Goal: Task Accomplishment & Management: Manage account settings

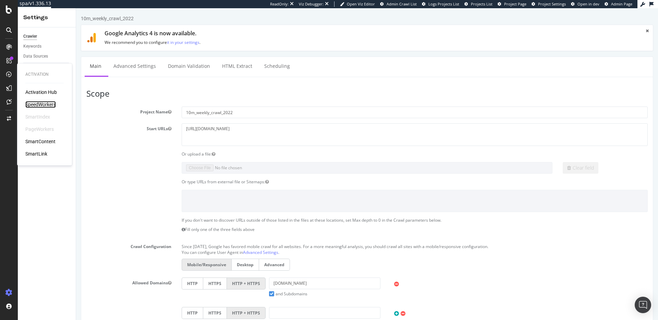
click at [45, 105] on div "SpeedWorkers" at bounding box center [40, 104] width 30 height 7
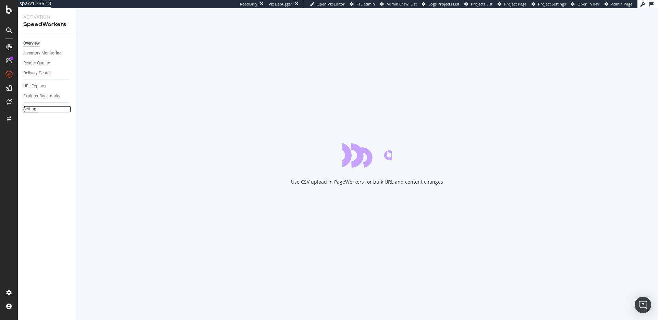
click at [30, 110] on div "Settings" at bounding box center [30, 108] width 15 height 7
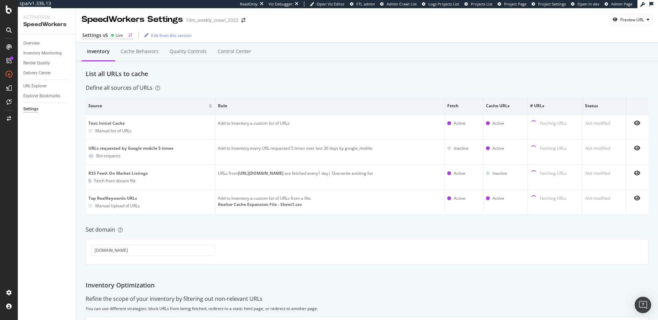
click at [112, 37] on div "Live" at bounding box center [117, 35] width 12 height 6
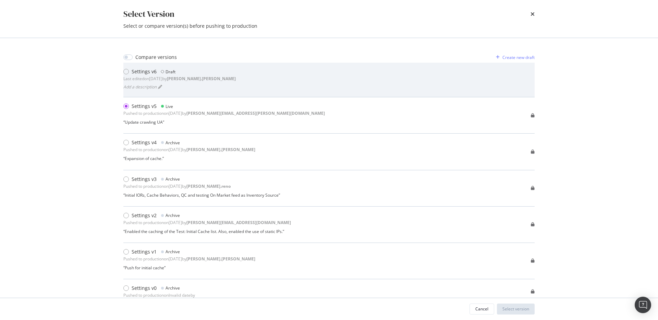
click at [189, 82] on div "Add a description" at bounding box center [179, 87] width 112 height 10
click at [262, 72] on div "Settings v6 Draft Last edited on 2025 Aug 19th by robert.salerno Add a descript…" at bounding box center [328, 79] width 411 height 23
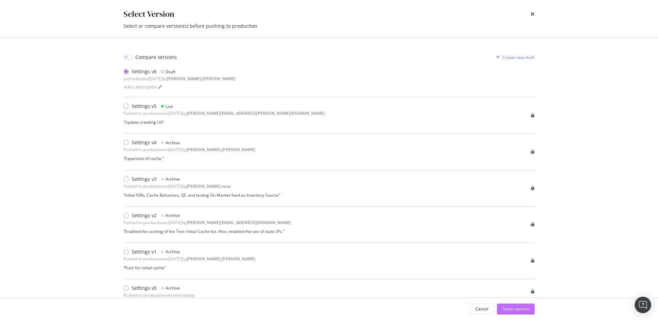
click at [512, 311] on div "Select version" at bounding box center [515, 309] width 27 height 6
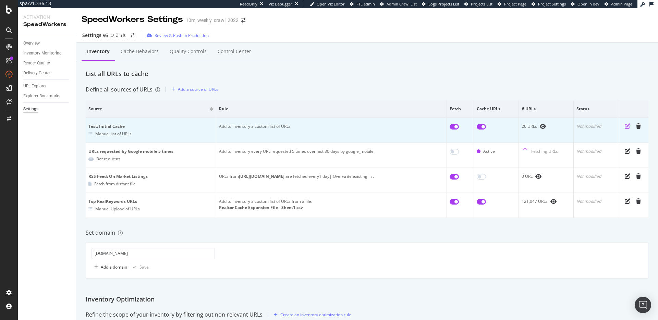
click at [624, 127] on icon "pen-to-square" at bounding box center [626, 125] width 5 height 5
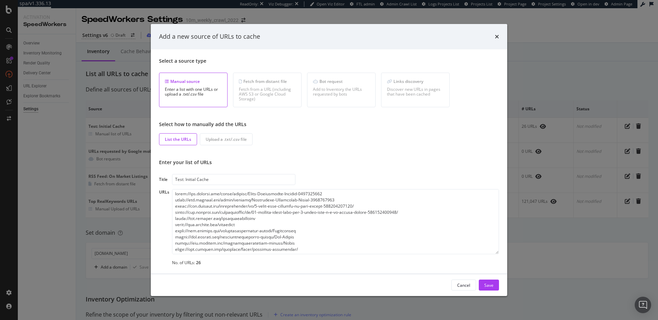
click at [499, 38] on div "Add a new source of URLs to cache" at bounding box center [329, 36] width 356 height 25
click at [496, 37] on icon "times" at bounding box center [497, 36] width 4 height 5
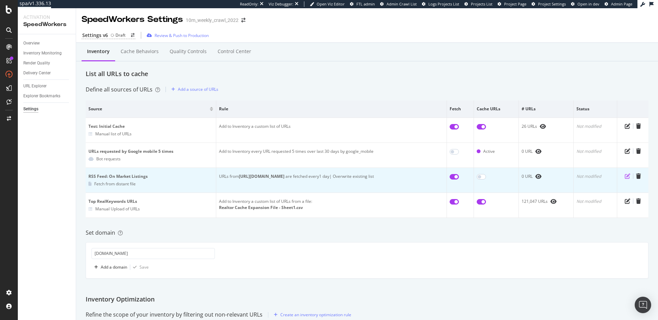
click at [624, 176] on icon "pen-to-square" at bounding box center [626, 175] width 5 height 5
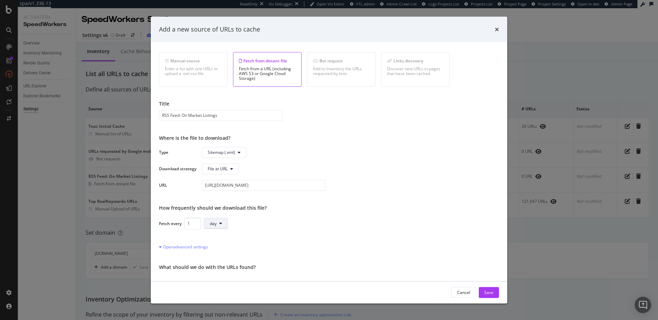
scroll to position [28, 0]
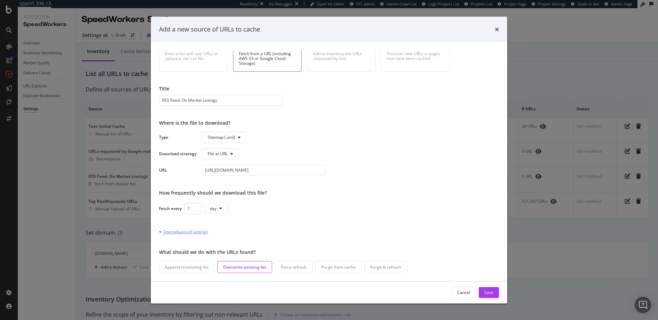
click at [191, 230] on div "Open advanced settings" at bounding box center [183, 231] width 49 height 6
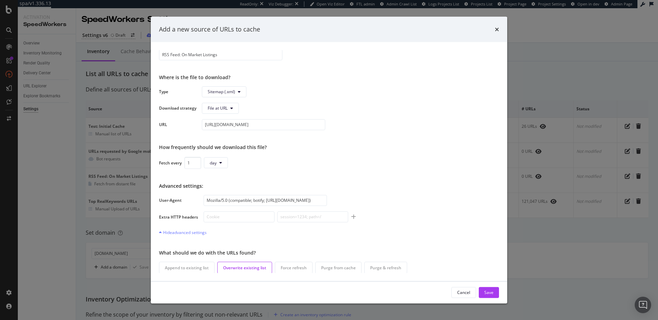
scroll to position [75, 0]
click at [258, 200] on input "Mozilla/5.0 (compatible; botify; http://botify.com)" at bounding box center [264, 199] width 123 height 11
paste input "ActivationCaching"
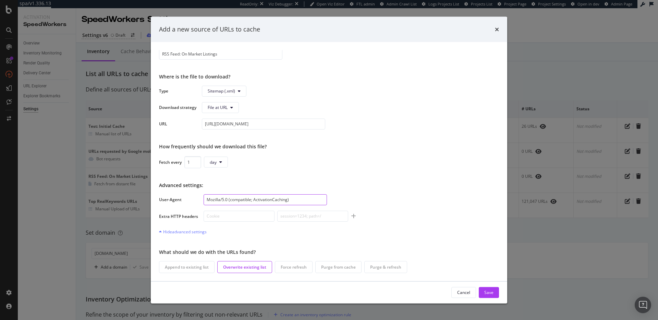
type input "Mozilla/5.0 (compatible; ActivationCaching)"
click at [223, 218] on input "modal" at bounding box center [238, 215] width 71 height 11
paste input "x-kasada-access-token"
type input "x-kasada-access-token"
click at [302, 217] on input "modal" at bounding box center [312, 215] width 71 height 11
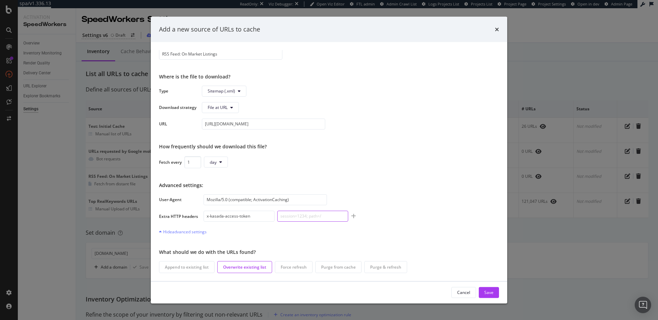
paste input "d304669c-1a3e-4c9d-a0b6-d24556746263"
type input "d304669c-1a3e-4c9d-a0b6-d24556746263"
click at [255, 215] on input "x-kasada-access-token" at bounding box center [238, 215] width 71 height 11
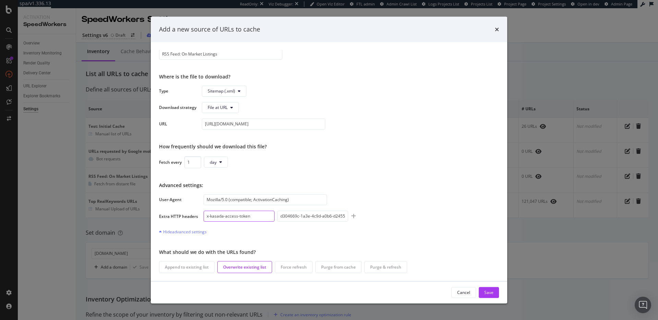
click at [255, 215] on input "x-kasada-access-token" at bounding box center [238, 215] width 71 height 11
click at [321, 216] on input "d304669c-1a3e-4c9d-a0b6-d24556746263" at bounding box center [312, 215] width 71 height 11
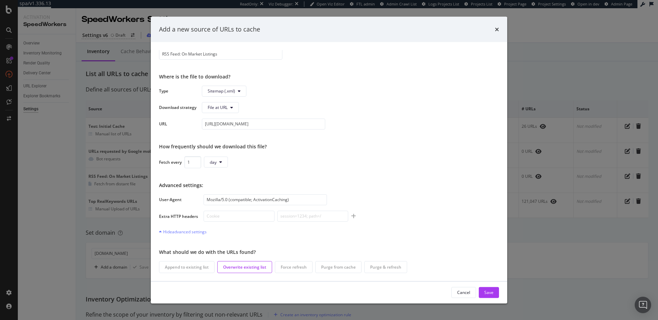
click at [410, 228] on div "Advanced settings: User-Agent Mozilla/5.0 (compatible; ActivationCaching) Extra…" at bounding box center [329, 208] width 340 height 53
click at [489, 289] on div "Save" at bounding box center [488, 292] width 9 height 6
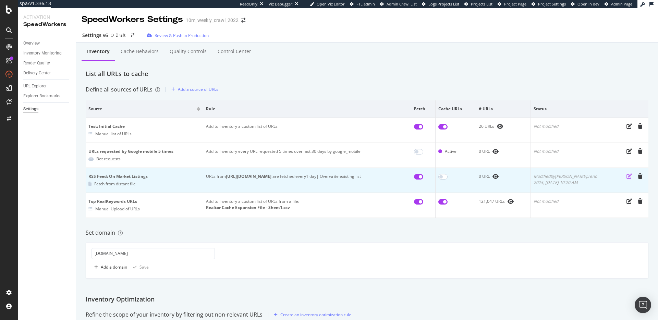
click at [626, 177] on icon "pen-to-square" at bounding box center [628, 175] width 5 height 5
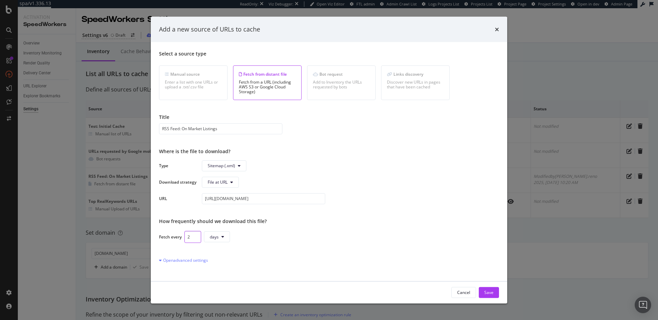
click at [194, 234] on input "2" at bounding box center [192, 236] width 17 height 12
click at [197, 235] on input "3" at bounding box center [192, 236] width 17 height 12
click at [196, 239] on input "2" at bounding box center [192, 236] width 17 height 12
type input "1"
click at [196, 239] on input "1" at bounding box center [192, 236] width 17 height 12
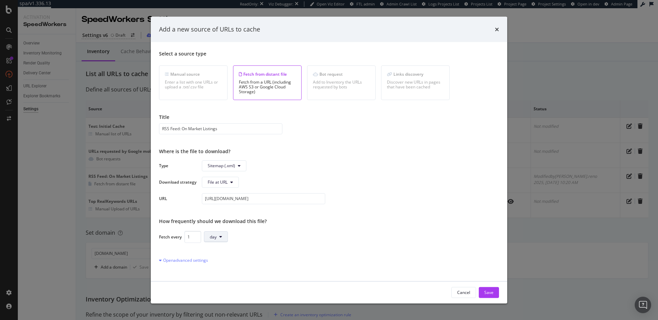
click at [218, 234] on button "day" at bounding box center [216, 236] width 24 height 11
click at [216, 263] on span "hour" at bounding box center [216, 263] width 13 height 6
click at [291, 237] on div "Fetch every 1 hour" at bounding box center [329, 236] width 340 height 12
click at [289, 232] on div "Fetch every 1 hour" at bounding box center [329, 236] width 340 height 12
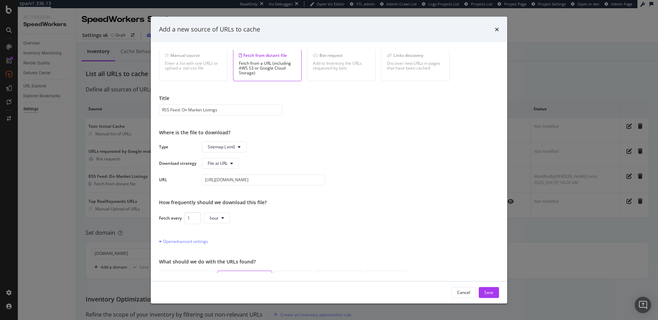
scroll to position [28, 0]
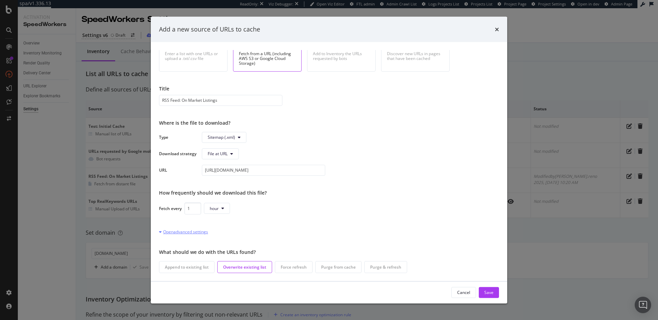
click at [192, 233] on div "Open advanced settings" at bounding box center [183, 231] width 49 height 6
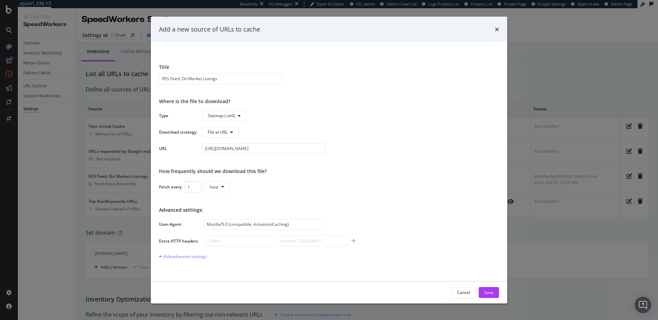
scroll to position [75, 0]
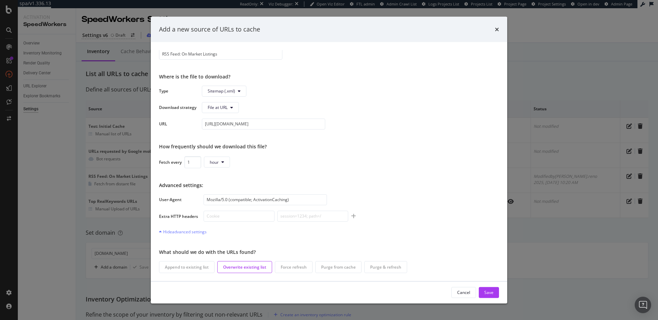
click at [376, 166] on div "Fetch every 1 hour" at bounding box center [329, 162] width 340 height 12
click at [440, 216] on div "User-Agent Mozilla/5.0 (compatible; ActivationCaching) Extra HTTP headers" at bounding box center [329, 207] width 340 height 27
click at [487, 291] on div "Save" at bounding box center [488, 292] width 9 height 6
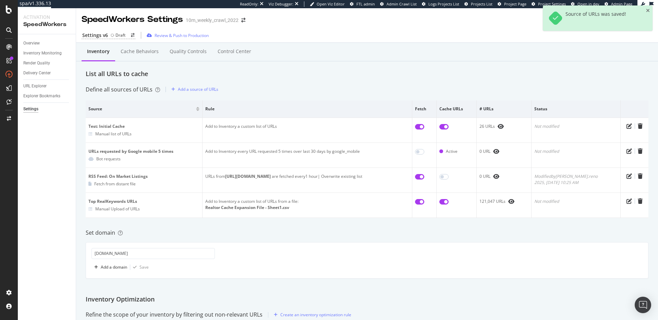
click at [391, 76] on div "List all URLs to cache" at bounding box center [367, 74] width 562 height 9
click at [312, 85] on div "Define all sources of URLs Add a source of URLs" at bounding box center [367, 89] width 562 height 11
click at [177, 34] on div "Review & Push to Production" at bounding box center [181, 36] width 54 height 6
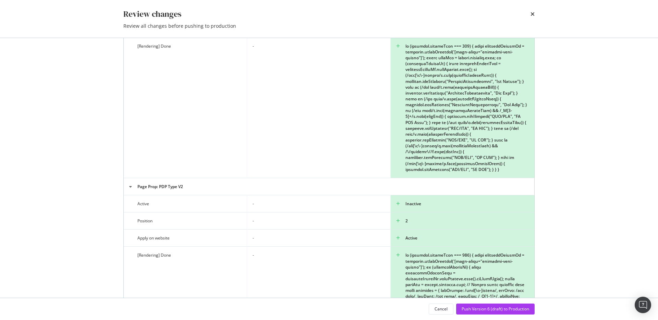
scroll to position [2468, 0]
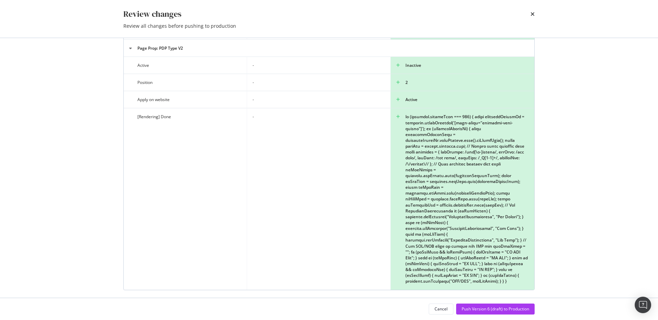
click at [99, 138] on div "Review changes Review all changes before pushing to production Settings v5 Live…" at bounding box center [329, 160] width 658 height 320
click at [572, 273] on div "Review changes Review all changes before pushing to production Settings v5 Live…" at bounding box center [329, 160] width 658 height 320
click at [481, 308] on div "Push Version 6 (draft) to Production" at bounding box center [494, 309] width 67 height 6
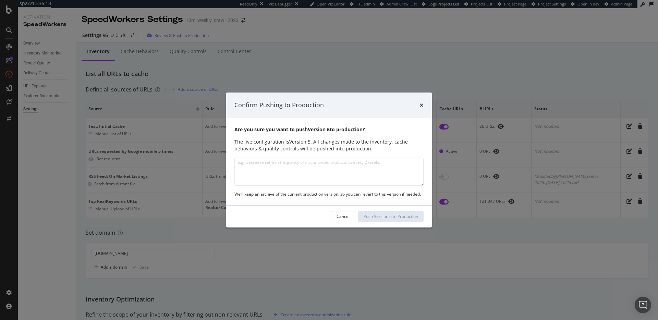
click at [333, 174] on textarea "modal" at bounding box center [328, 172] width 189 height 28
type textarea "Adjusted behaviors, added QC's and page properties, testing UA settings on RSS …"
click at [379, 217] on div "Push Version 6 to Production" at bounding box center [390, 216] width 54 height 6
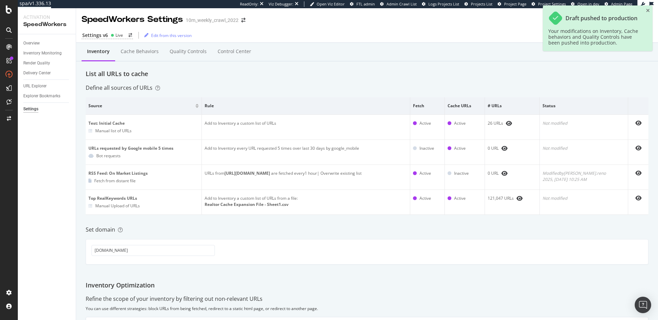
click at [362, 47] on div "Inventory Cache behaviors Quality Controls Control Center" at bounding box center [366, 52] width 581 height 18
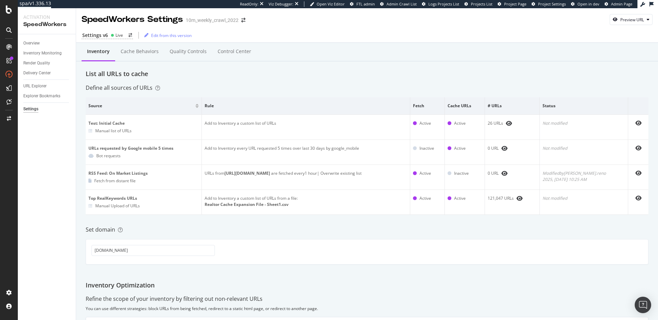
click at [294, 80] on div "Inventory Cache behaviors Quality Controls Control Center List all URLs to cach…" at bounding box center [366, 251] width 581 height 417
click at [422, 42] on div "Settings v6 Live Edit from this version" at bounding box center [366, 33] width 581 height 17
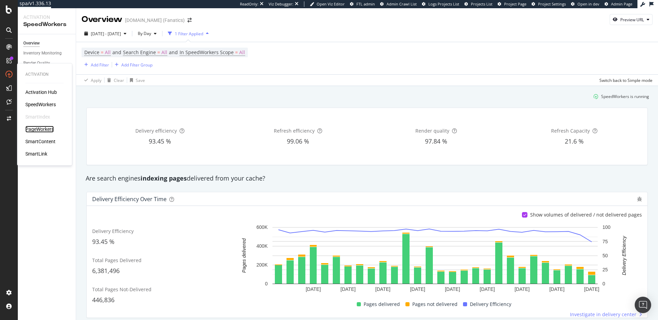
click at [40, 130] on div "PageWorkers" at bounding box center [39, 129] width 28 height 7
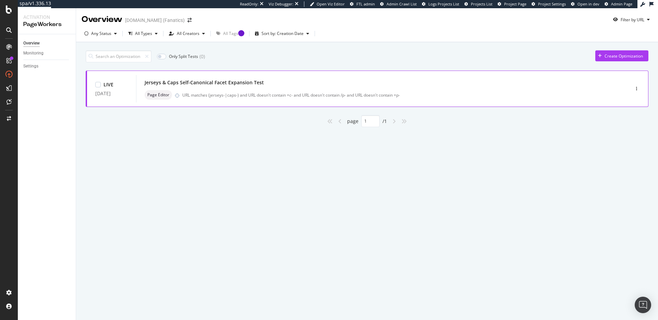
click at [253, 83] on div "Jerseys & Caps Self-Canonical Facet Expansion Test" at bounding box center [204, 82] width 119 height 7
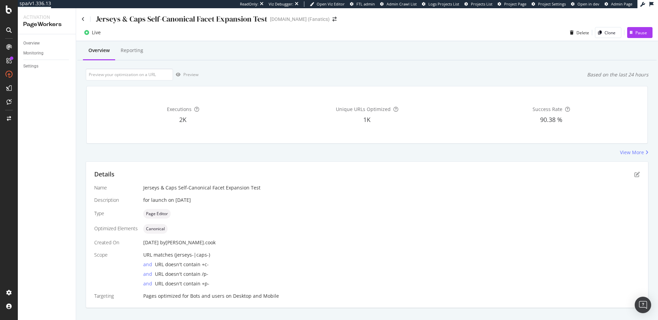
click at [262, 154] on div "View More" at bounding box center [367, 152] width 562 height 7
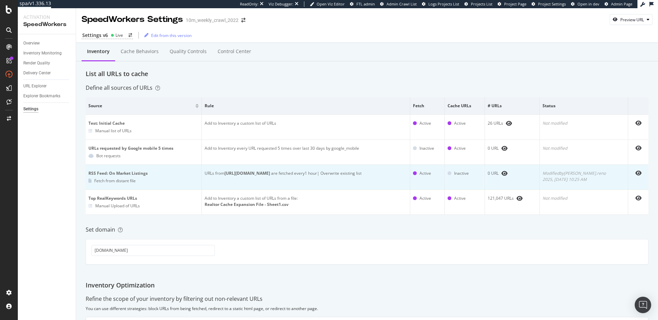
click at [592, 179] on div "Modified by [PERSON_NAME].reno 2025, [DATE] 10:25 AM" at bounding box center [583, 176] width 83 height 12
click at [592, 179] on div "Modified by dan.reno 2025, Aug. 26th 10:25 AM" at bounding box center [583, 176] width 83 height 12
click at [589, 179] on div "Modified by dan.reno 2025, Aug. 26th 10:25 AM" at bounding box center [583, 176] width 83 height 12
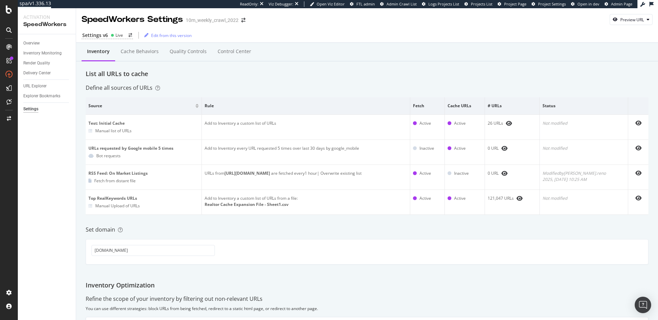
click at [315, 78] on div "List all URLs to cache" at bounding box center [367, 74] width 562 height 9
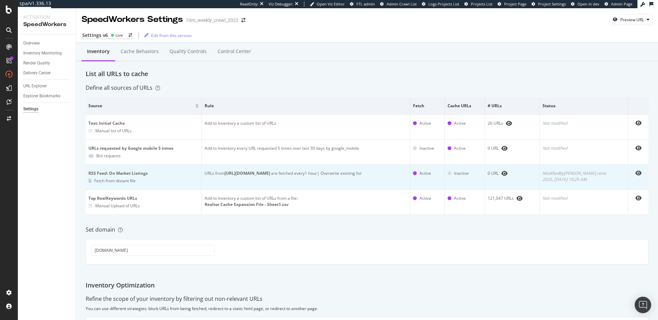
click at [270, 174] on b "[URL][DOMAIN_NAME]" at bounding box center [247, 173] width 46 height 6
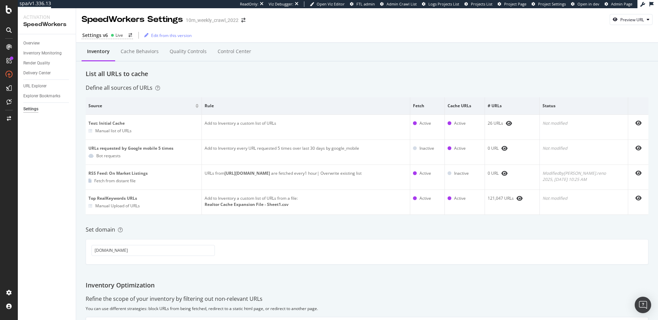
click at [323, 73] on div "List all URLs to cache" at bounding box center [367, 74] width 562 height 9
click at [307, 84] on div "Define all sources of URLs" at bounding box center [367, 88] width 562 height 8
click at [288, 92] on div "Inventory Cache behaviors Quality Controls Control Center List all URLs to cach…" at bounding box center [366, 251] width 581 height 417
click at [317, 93] on div "Inventory Cache behaviors Quality Controls Control Center List all URLs to cach…" at bounding box center [366, 251] width 581 height 417
click at [113, 37] on div "Live" at bounding box center [117, 35] width 12 height 6
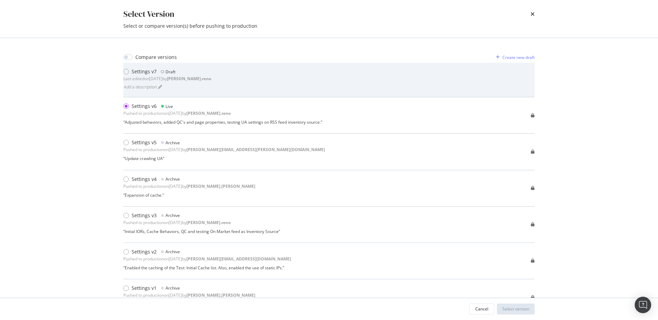
click at [230, 78] on div "Settings v7 Draft Last edited on 2025 Aug 26th by dan.reno Add a description" at bounding box center [328, 79] width 411 height 23
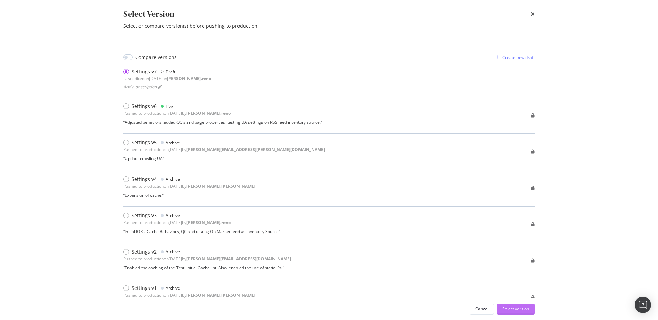
click at [528, 310] on div "Select version" at bounding box center [515, 309] width 27 height 6
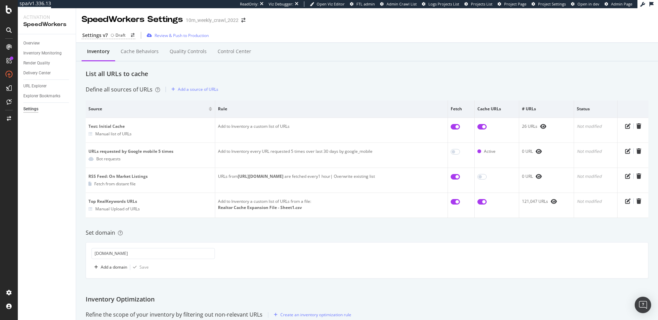
click at [294, 69] on div "Inventory Cache behaviors Quality Controls Control Center" at bounding box center [367, 59] width 562 height 22
click at [440, 73] on div "List all URLs to cache" at bounding box center [367, 74] width 562 height 9
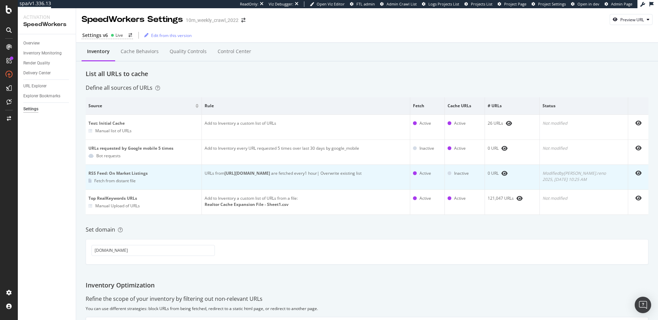
click at [270, 175] on b "[URL][DOMAIN_NAME]" at bounding box center [247, 173] width 46 height 6
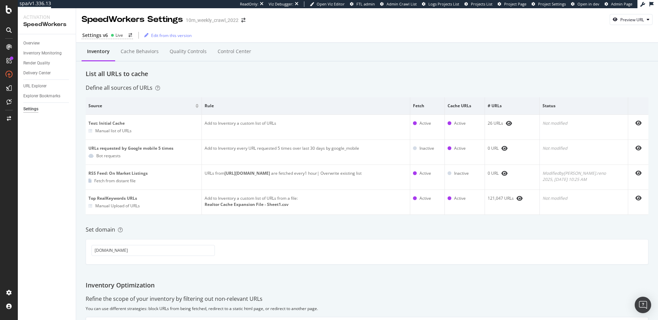
click at [304, 79] on div "Inventory Cache behaviors Quality Controls Control Center List all URLs to cach…" at bounding box center [366, 251] width 581 height 417
click at [294, 77] on div "List all URLs to cache" at bounding box center [367, 74] width 562 height 9
click at [460, 264] on div "[DOMAIN_NAME]" at bounding box center [367, 251] width 562 height 25
click at [434, 233] on div "Set domain" at bounding box center [367, 230] width 562 height 8
click at [409, 225] on div "Inventory Cache behaviors Quality Controls Control Center List all URLs to cach…" at bounding box center [366, 251] width 581 height 417
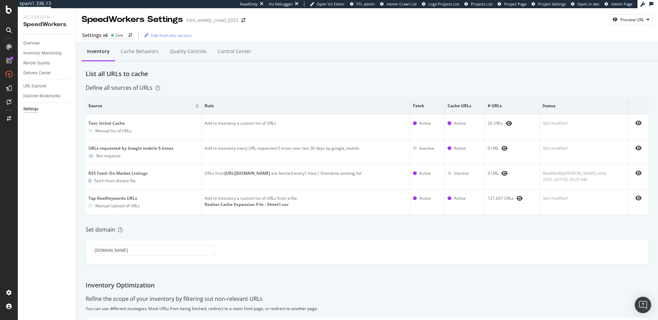
click at [374, 230] on div "Set domain" at bounding box center [367, 230] width 562 height 8
click at [369, 232] on div "Set domain" at bounding box center [367, 230] width 562 height 8
click at [362, 231] on div "Set domain" at bounding box center [367, 230] width 562 height 8
click at [358, 232] on div "Set domain" at bounding box center [367, 230] width 562 height 8
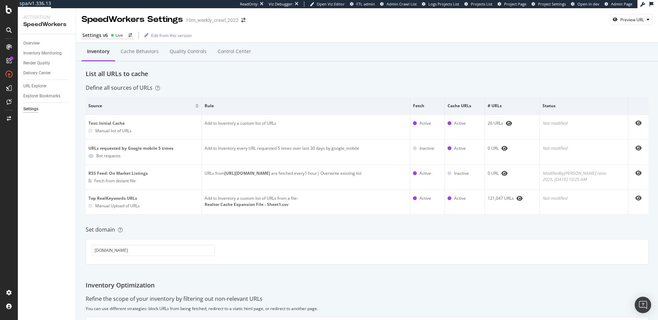
click at [360, 233] on div "Set domain" at bounding box center [367, 230] width 562 height 8
click at [359, 230] on div "Set domain" at bounding box center [367, 230] width 562 height 8
click at [354, 226] on div "Set domain" at bounding box center [367, 230] width 562 height 8
